Goal: Navigation & Orientation: Go to known website

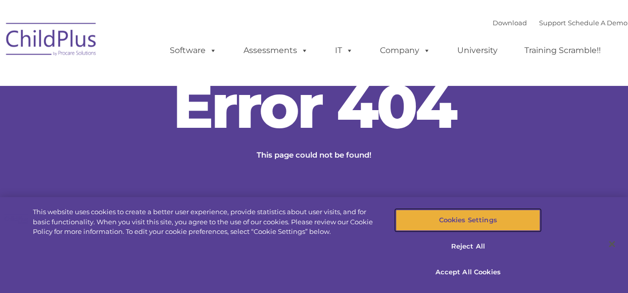
click at [499, 220] on button "Cookies Settings" at bounding box center [468, 220] width 145 height 21
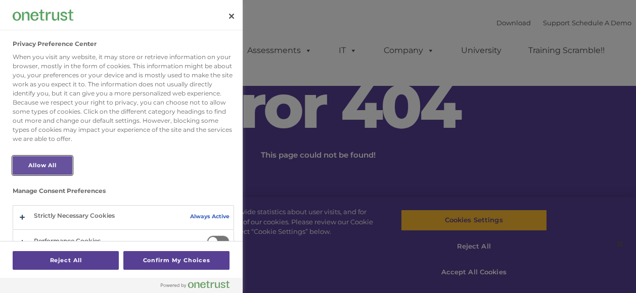
click at [50, 157] on button "Allow All" at bounding box center [43, 165] width 60 height 19
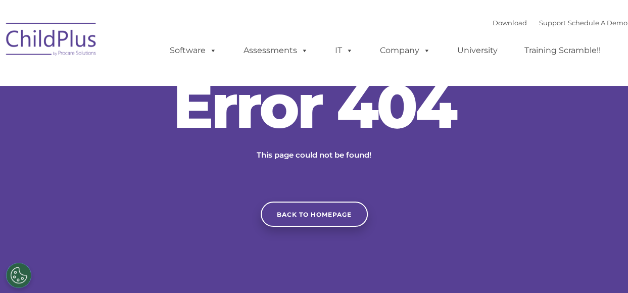
click at [69, 38] on img at bounding box center [51, 41] width 101 height 51
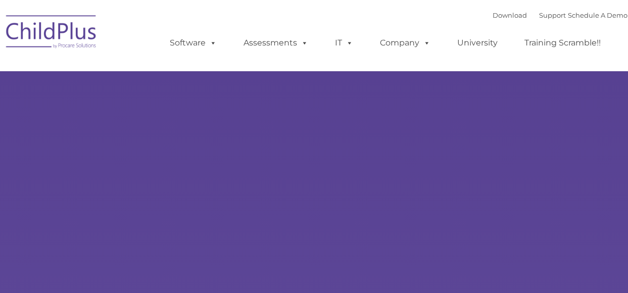
select select "MEDIUM"
